Goal: Task Accomplishment & Management: Use online tool/utility

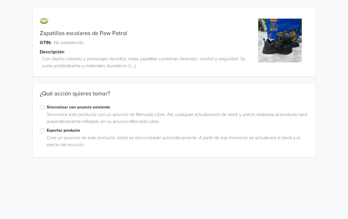
click at [47, 108] on label "Sincronizar con anuncio existente" at bounding box center [178, 107] width 262 height 6
click at [0, 0] on input "Sincronizar con anuncio existente" at bounding box center [0, 0] width 0 height 0
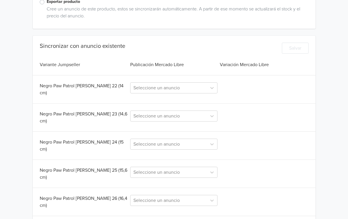
scroll to position [131, 0]
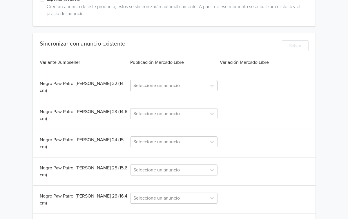
click at [189, 86] on div at bounding box center [169, 86] width 71 height 8
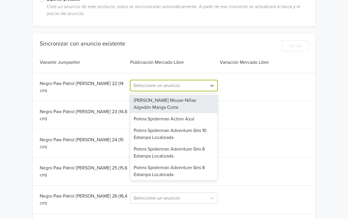
paste input "Zapatillas Escolares Paw Patrol Negro"
type input "Zapatillas Escolares Paw Patrol Negro"
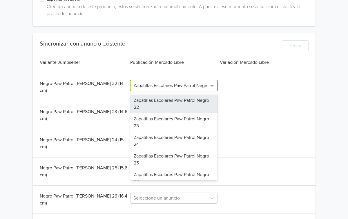
scroll to position [0, 3]
click at [167, 102] on div "Zapatillas Escolares Paw Patrol Negro 22" at bounding box center [173, 104] width 87 height 19
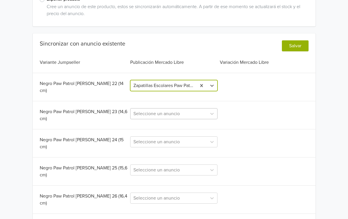
click at [190, 113] on div at bounding box center [169, 114] width 71 height 8
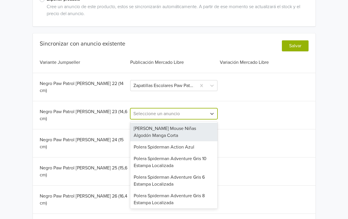
paste input "Zapatillas Escolares Paw Patrol Negro"
type input "Zapatillas Escolares Paw Patrol Negro"
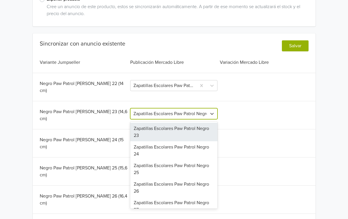
scroll to position [0, 3]
click at [172, 126] on div "Zapatillas Escolares Paw Patrol Negro 23" at bounding box center [173, 132] width 87 height 19
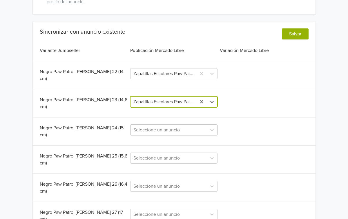
click at [169, 134] on div "Seleccione un anuncio" at bounding box center [173, 130] width 87 height 11
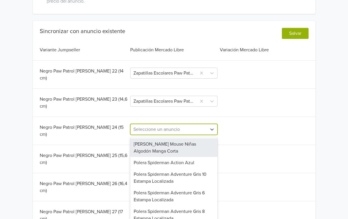
scroll to position [145, 0]
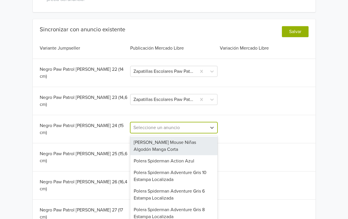
paste input "Zapatillas Escolares Paw Patrol Negro"
type input "Zapatillas Escolares Paw Patrol Negro"
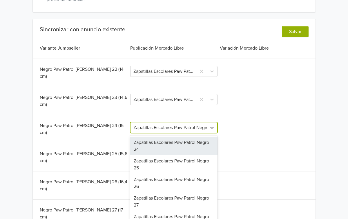
scroll to position [0, 3]
click at [170, 139] on div "Zapatillas Escolares Paw Patrol Negro 24" at bounding box center [173, 146] width 87 height 19
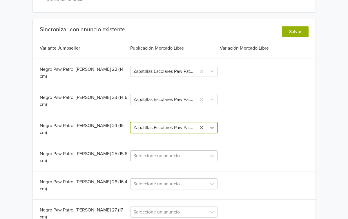
click at [164, 150] on div "Seleccione un anuncio" at bounding box center [173, 155] width 87 height 11
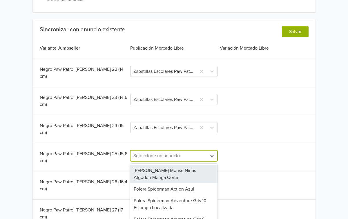
scroll to position [171, 0]
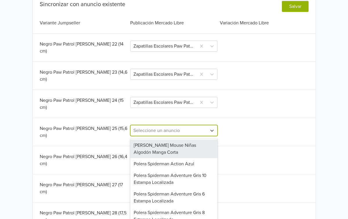
paste input "Zapatillas Escolares Paw Patrol Negro"
type input "Zapatillas Escolares Paw Patrol Negro"
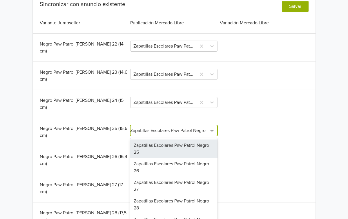
click at [167, 144] on div "Zapatillas Escolares Paw Patrol Negro 25" at bounding box center [173, 149] width 87 height 19
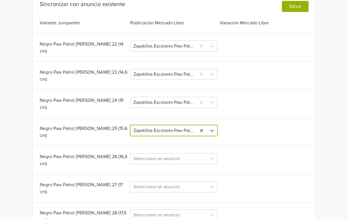
scroll to position [0, 0]
click at [167, 153] on div "Seleccione un anuncio" at bounding box center [173, 158] width 87 height 11
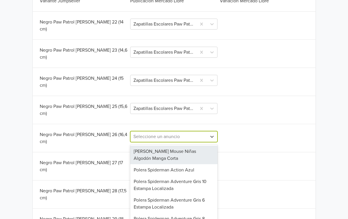
scroll to position [196, 0]
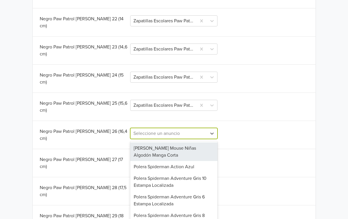
paste input "Zapatillas Escolares Paw Patrol Negro"
type input "Zapatillas Escolares Paw Patrol Negro"
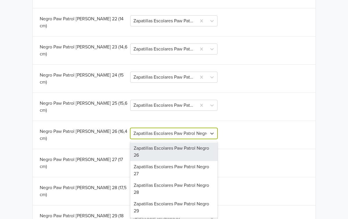
scroll to position [0, 3]
click at [167, 146] on div "Zapatillas Escolares Paw Patrol Negro 26" at bounding box center [173, 152] width 87 height 19
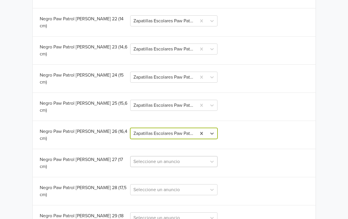
scroll to position [0, 0]
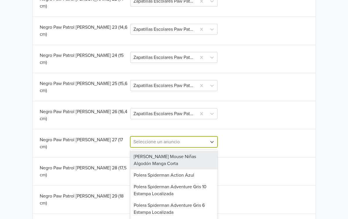
click at [167, 146] on div "[PERSON_NAME] Mouse Niñas Algodón Manga Corta, 1 of 61. 61 results available. U…" at bounding box center [173, 141] width 87 height 11
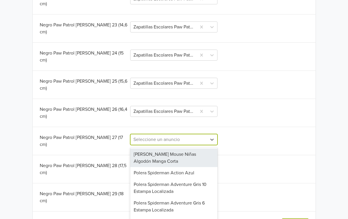
scroll to position [219, 0]
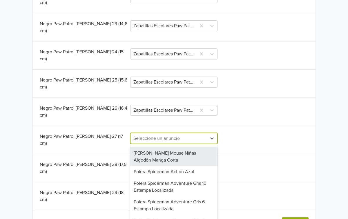
paste input "Zapatillas Escolares Paw Patrol Negro"
type input "Zapatillas Escolares Paw Patrol Negro"
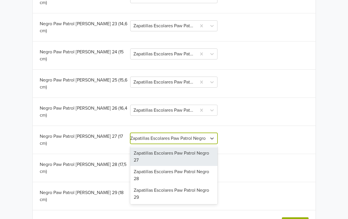
click at [167, 147] on div "Zapatillas Escolares Paw Patrol Negro 27" at bounding box center [173, 156] width 87 height 19
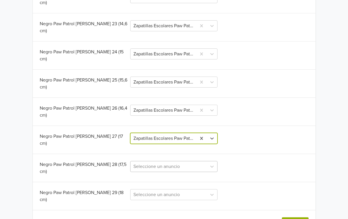
click at [167, 163] on div at bounding box center [169, 167] width 71 height 8
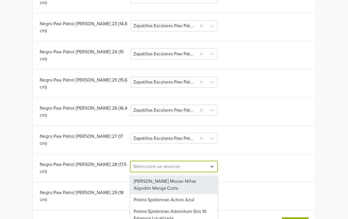
paste input "Zapatillas Escolares Paw Patrol Negro"
type input "Zapatillas Escolares Paw Patrol Negro"
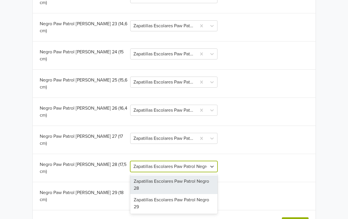
scroll to position [0, 3]
click at [166, 176] on div "Zapatillas Escolares Paw Patrol Negro 28" at bounding box center [173, 185] width 87 height 19
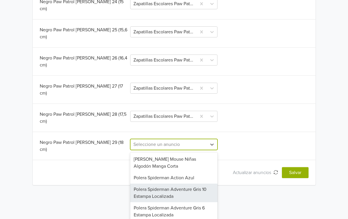
click at [165, 150] on div "Polera Spiderman Adventure Gris 10 Estampa Localizada, 3 of 58. 58 results avai…" at bounding box center [173, 144] width 87 height 11
paste input "Zapatillas Escolares Paw Patrol Negro"
type input "Zapatillas Escolares Paw Patrol Negro"
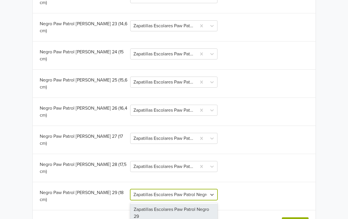
scroll to position [0, 3]
click at [165, 204] on div "Zapatillas Escolares Paw Patrol Negro 29" at bounding box center [173, 213] width 87 height 19
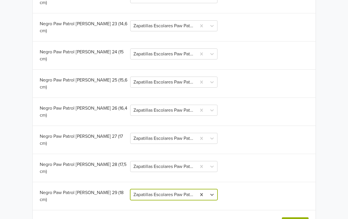
scroll to position [0, 0]
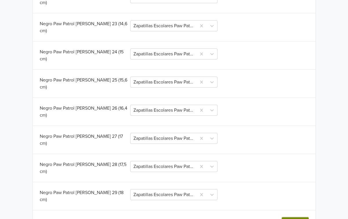
click at [300, 217] on button "Salvar" at bounding box center [295, 222] width 27 height 11
